Goal: Book appointment/travel/reservation

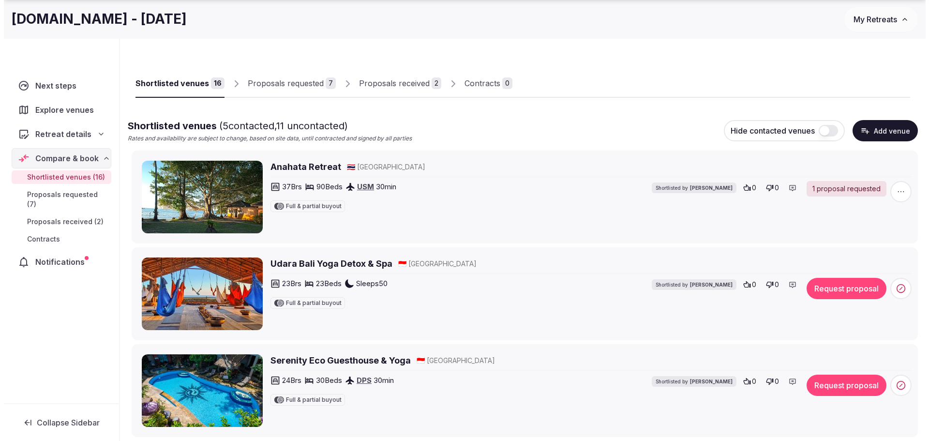
scroll to position [48, 0]
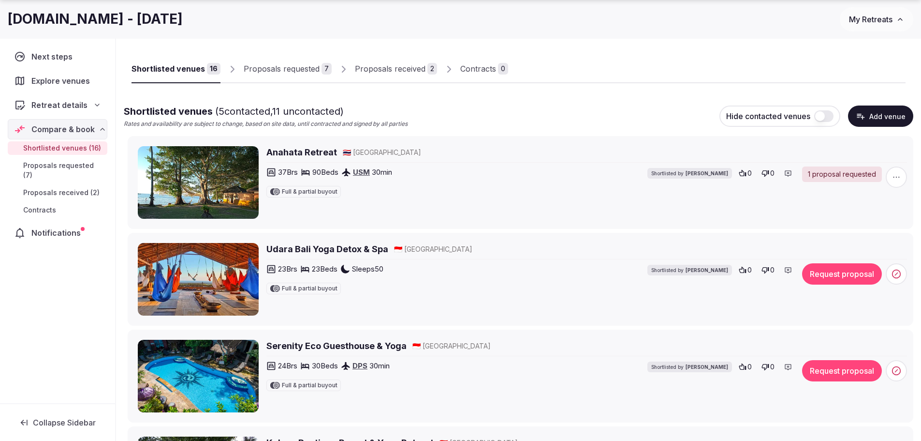
click at [845, 270] on button "Request proposal" at bounding box center [842, 273] width 80 height 21
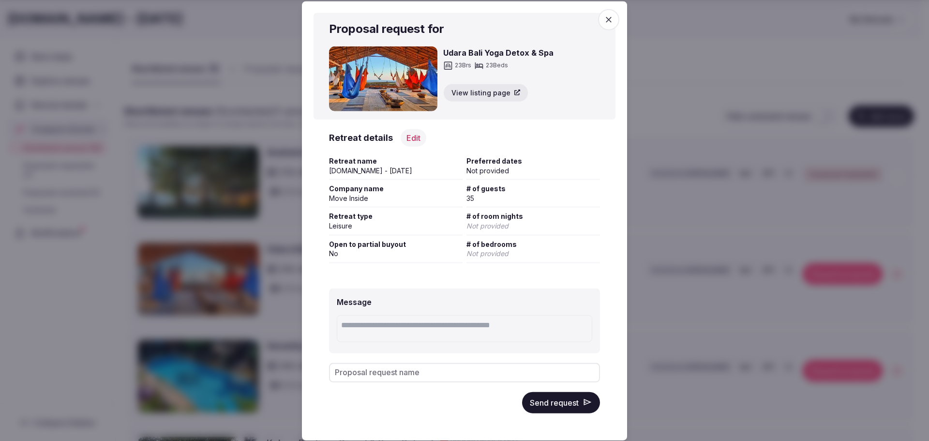
click at [413, 142] on button "Edit" at bounding box center [413, 137] width 26 height 17
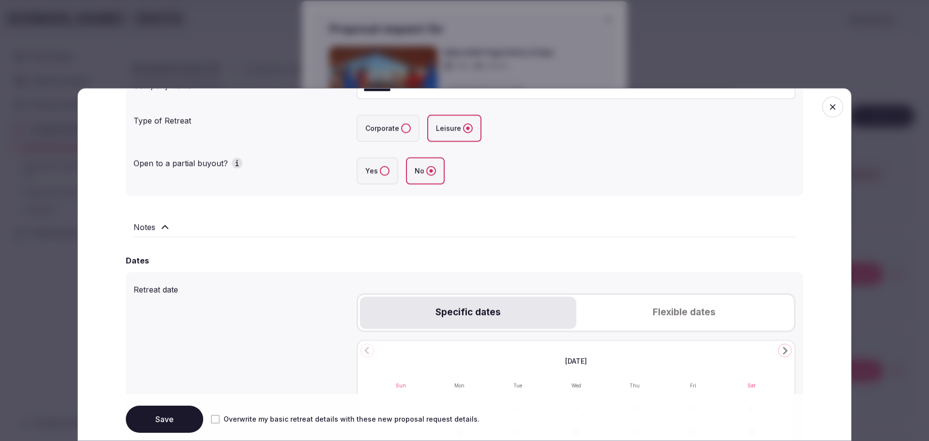
scroll to position [242, 0]
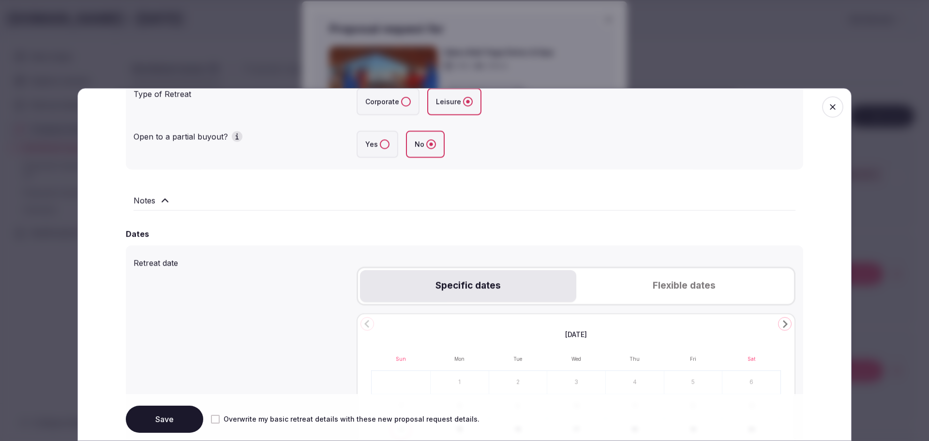
click at [648, 291] on button "Flexible dates" at bounding box center [684, 286] width 216 height 32
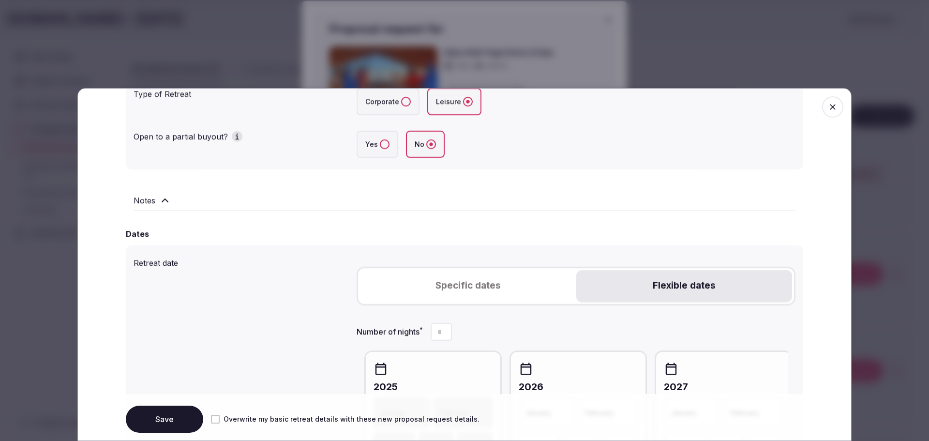
scroll to position [484, 0]
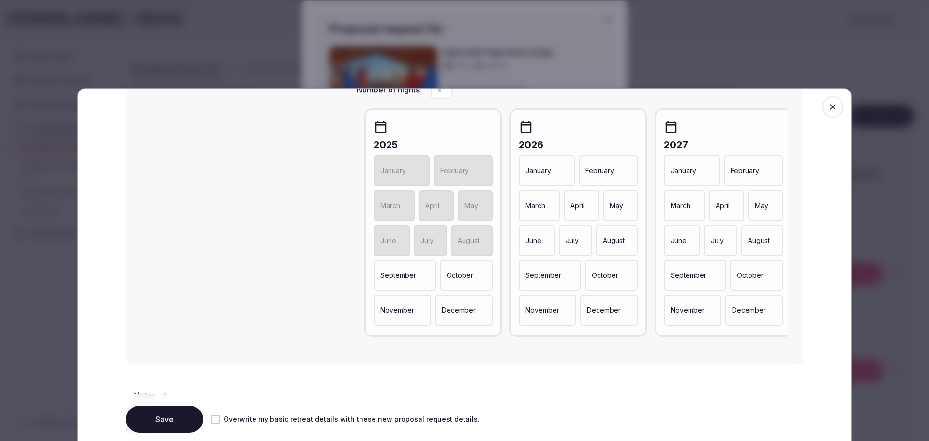
click at [584, 211] on div "April" at bounding box center [580, 205] width 35 height 31
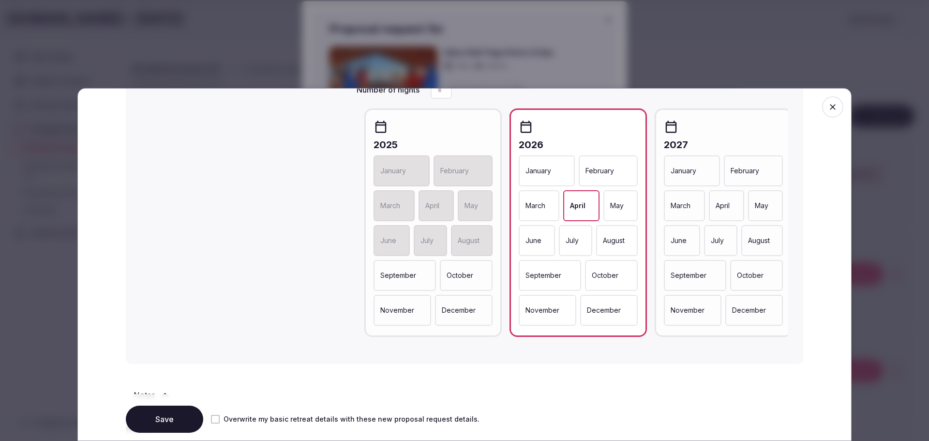
click at [176, 412] on button "Save" at bounding box center [164, 418] width 77 height 27
click at [828, 107] on icon "button" at bounding box center [833, 107] width 10 height 10
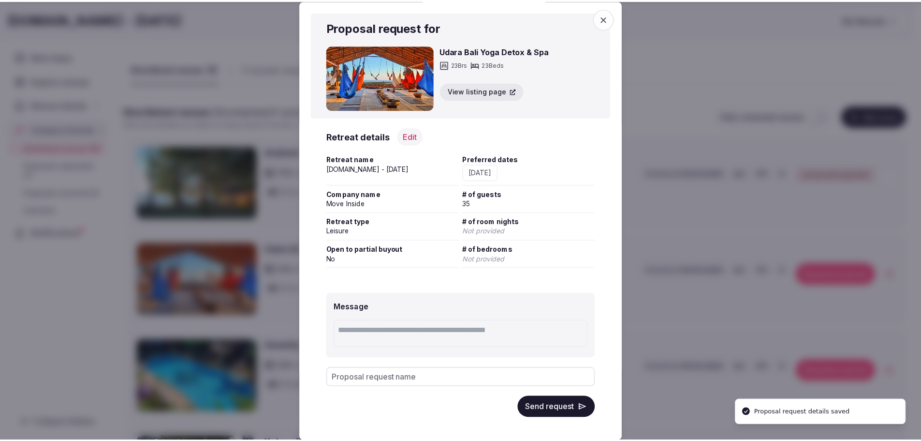
scroll to position [4, 0]
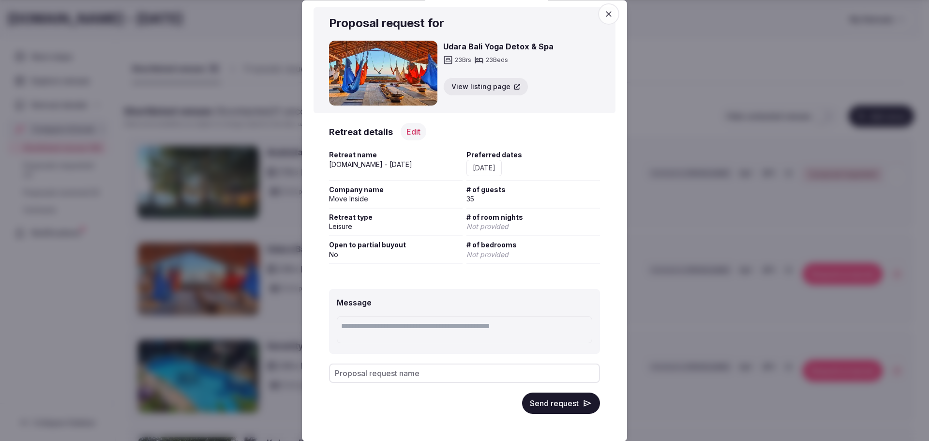
click at [567, 405] on button "Send request" at bounding box center [561, 403] width 78 height 21
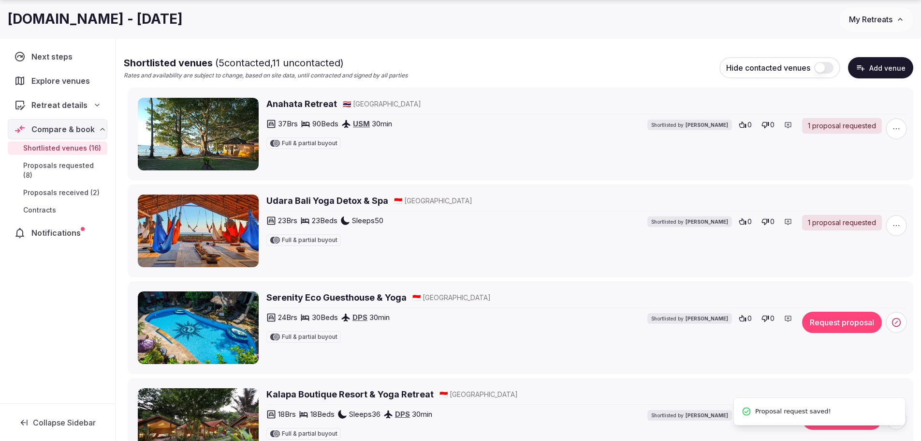
scroll to position [145, 0]
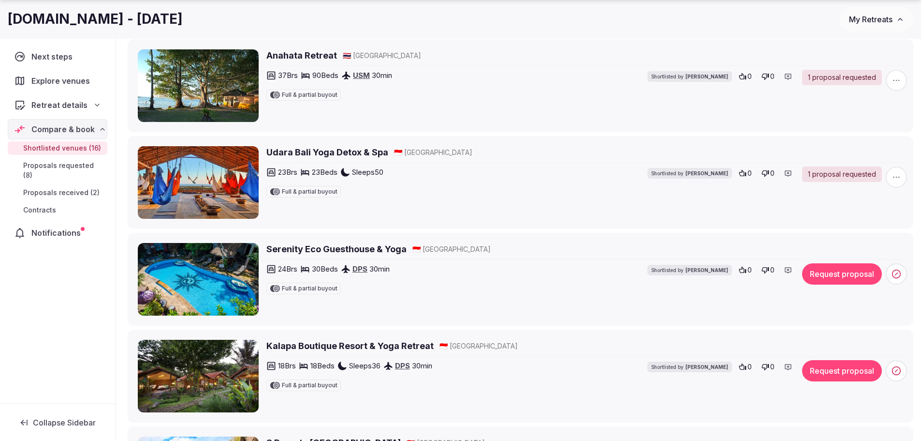
click at [348, 248] on h2 "Serenity Eco Guesthouse & Yoga" at bounding box center [336, 249] width 140 height 12
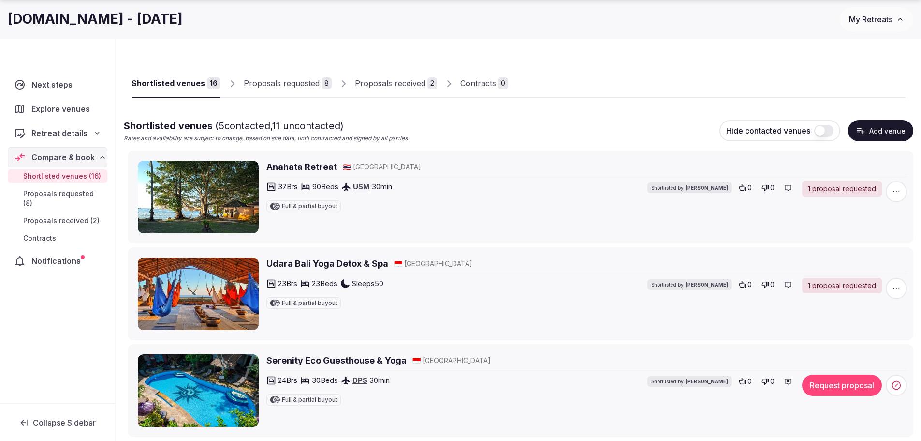
scroll to position [48, 0]
